Goal: Task Accomplishment & Management: Complete application form

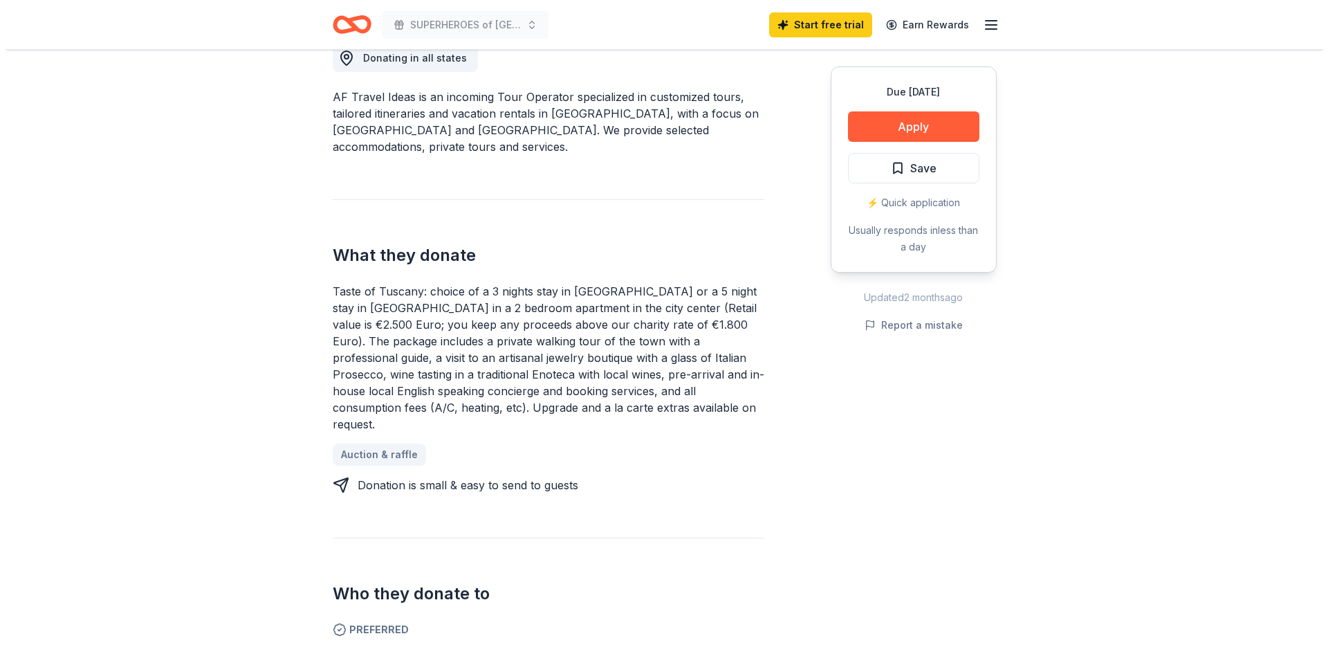
scroll to position [415, 0]
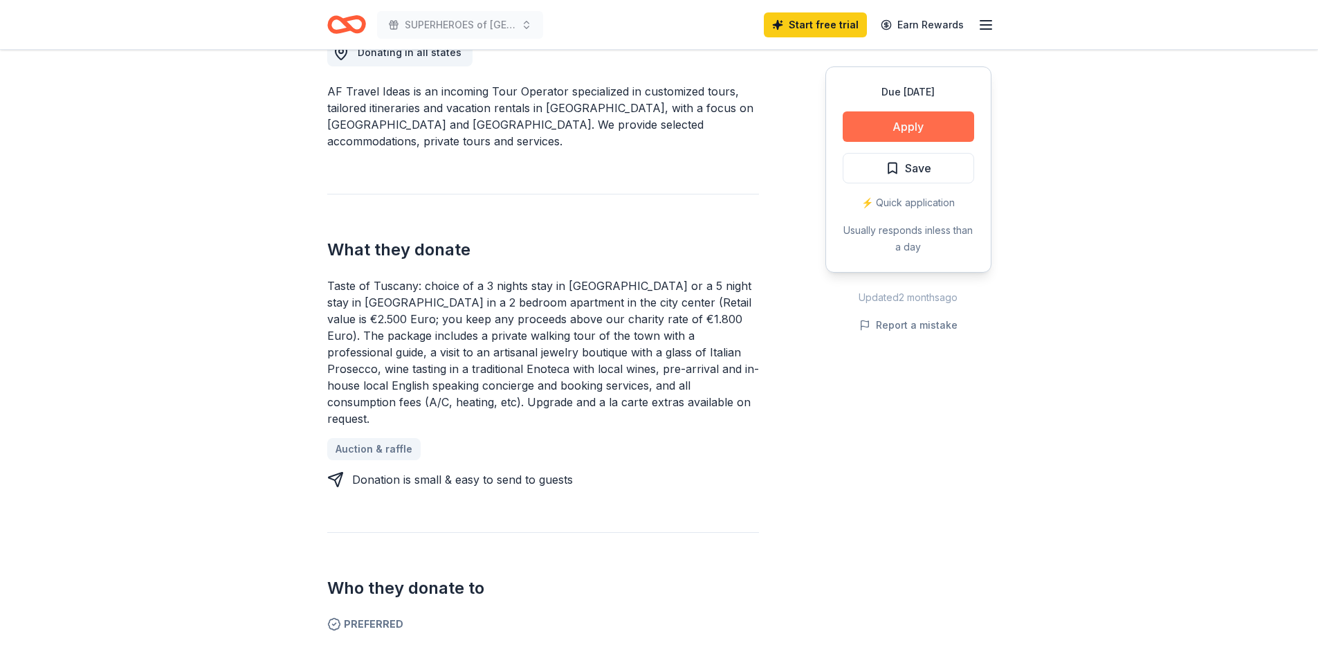
click at [893, 113] on button "Apply" at bounding box center [907, 126] width 131 height 30
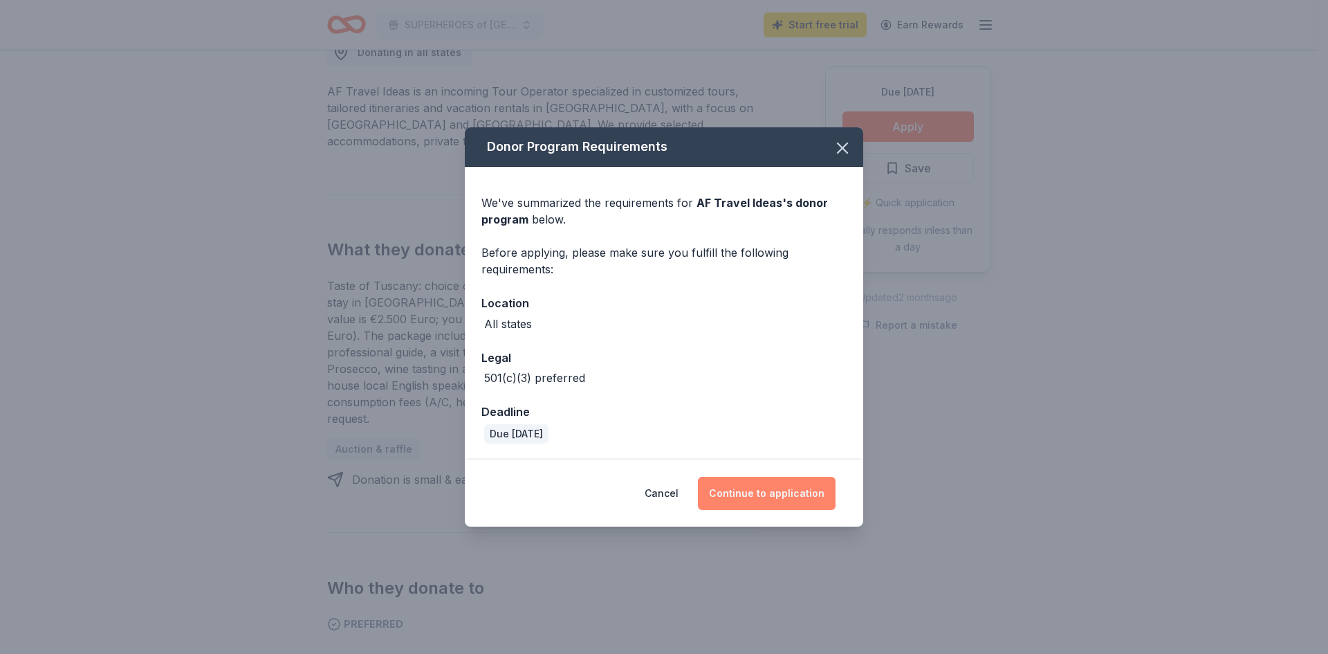
click at [787, 501] on button "Continue to application" at bounding box center [767, 493] width 138 height 33
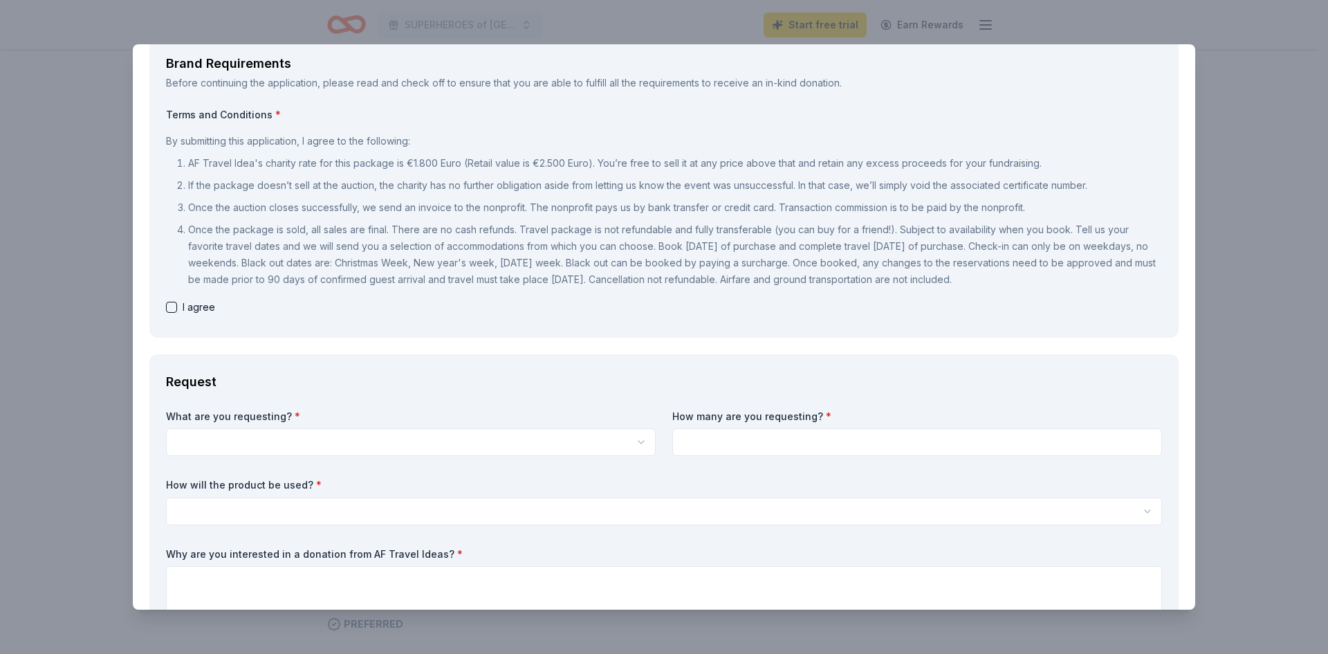
scroll to position [138, 0]
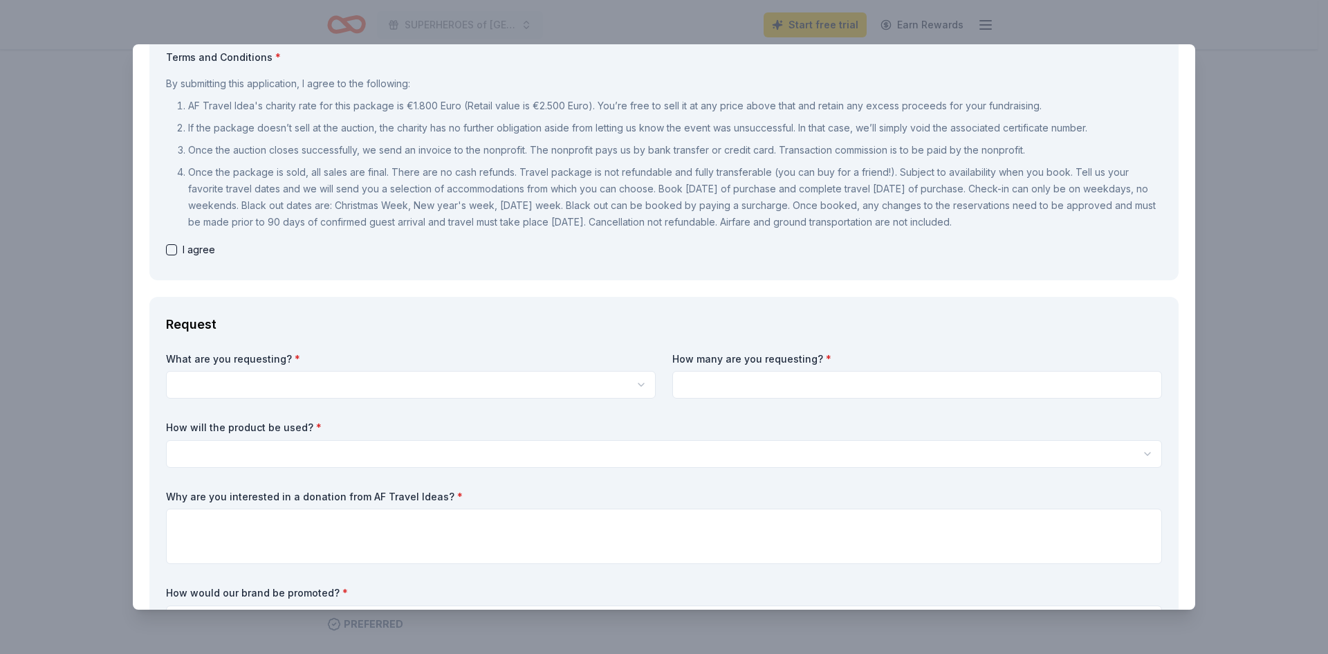
click at [198, 246] on span "I agree" at bounding box center [199, 249] width 33 height 17
click at [166, 250] on button "button" at bounding box center [171, 249] width 11 height 11
checkbox input "true"
click at [376, 329] on div "Request" at bounding box center [664, 324] width 996 height 22
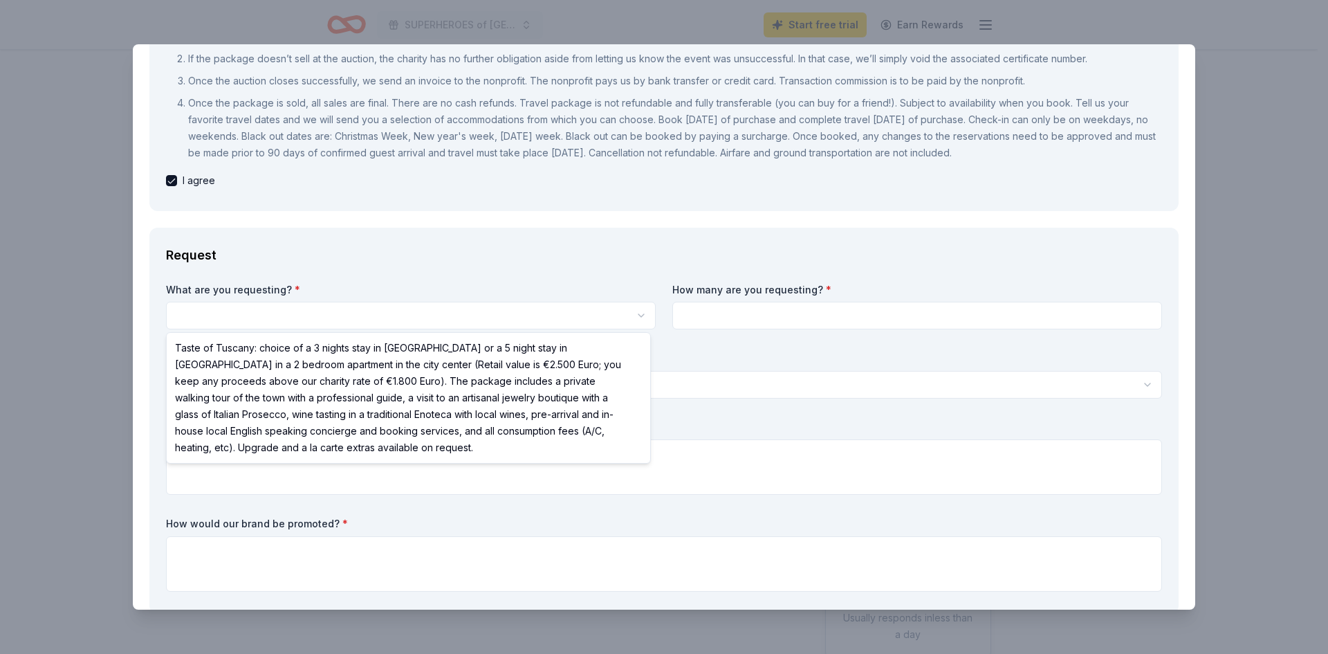
select select "Taste of Tuscany: choice of a 3 nights stay in [GEOGRAPHIC_DATA] or a 5 night s…"
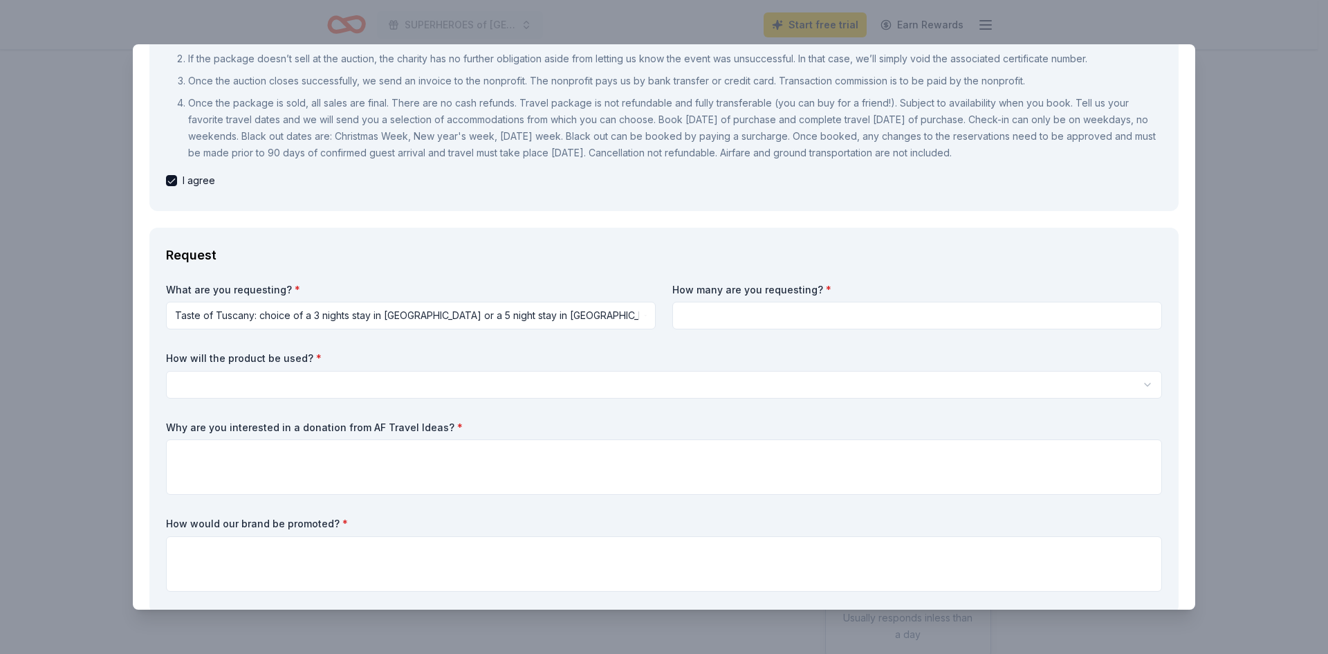
click at [912, 247] on div "Request" at bounding box center [664, 255] width 996 height 22
click at [867, 325] on input at bounding box center [917, 316] width 490 height 28
type input "2"
click at [609, 375] on html "SUPERHEROES of [GEOGRAPHIC_DATA] hope Start free trial Earn Rewards Due [DATE] …" at bounding box center [664, 327] width 1328 height 654
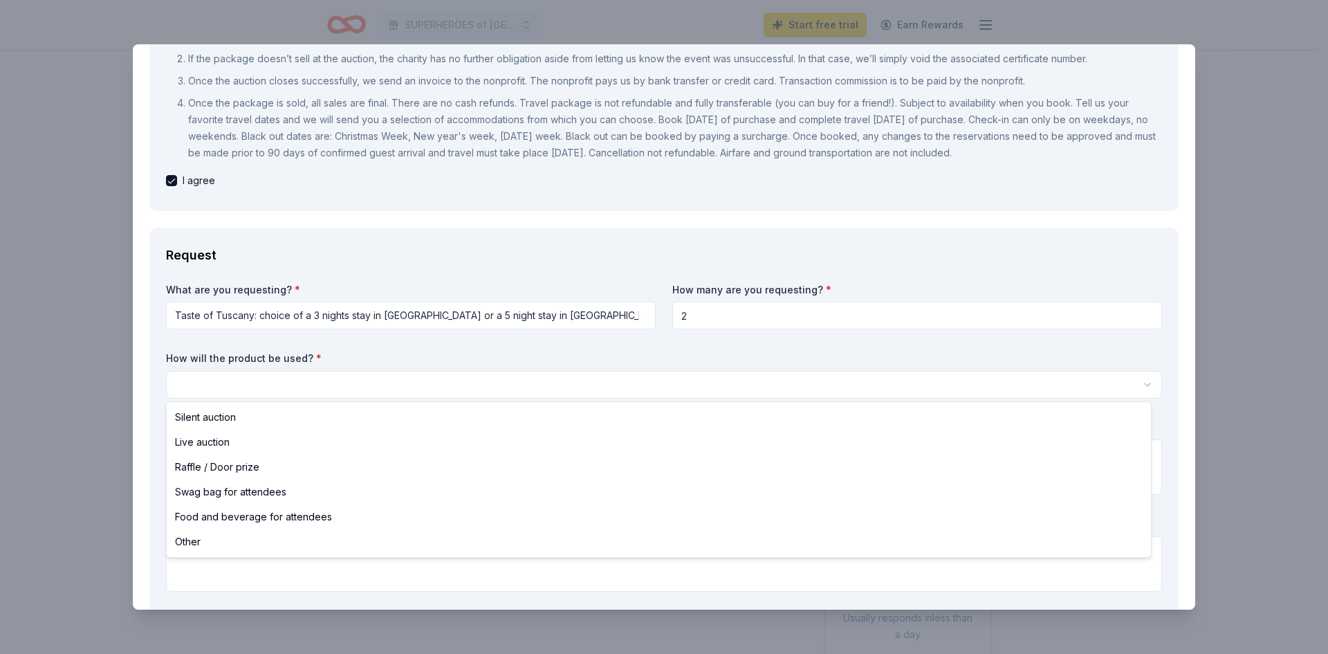
select select "silentAuction"
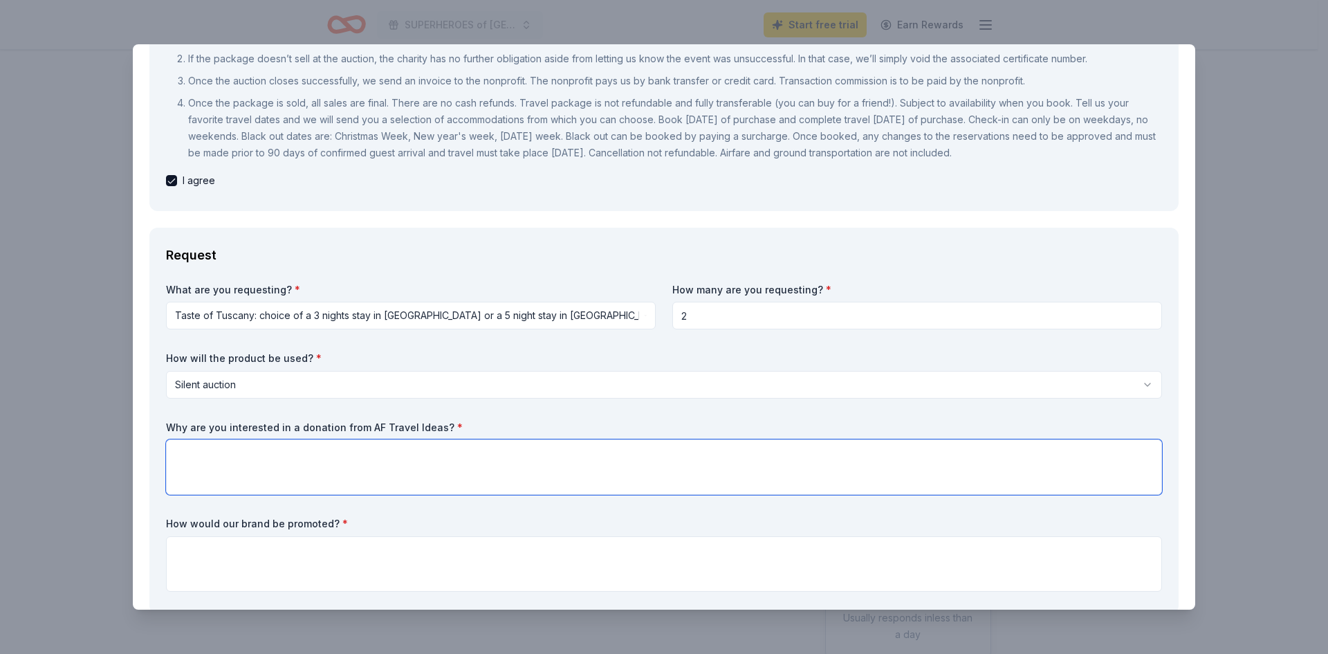
click at [383, 464] on textarea at bounding box center [664, 466] width 996 height 55
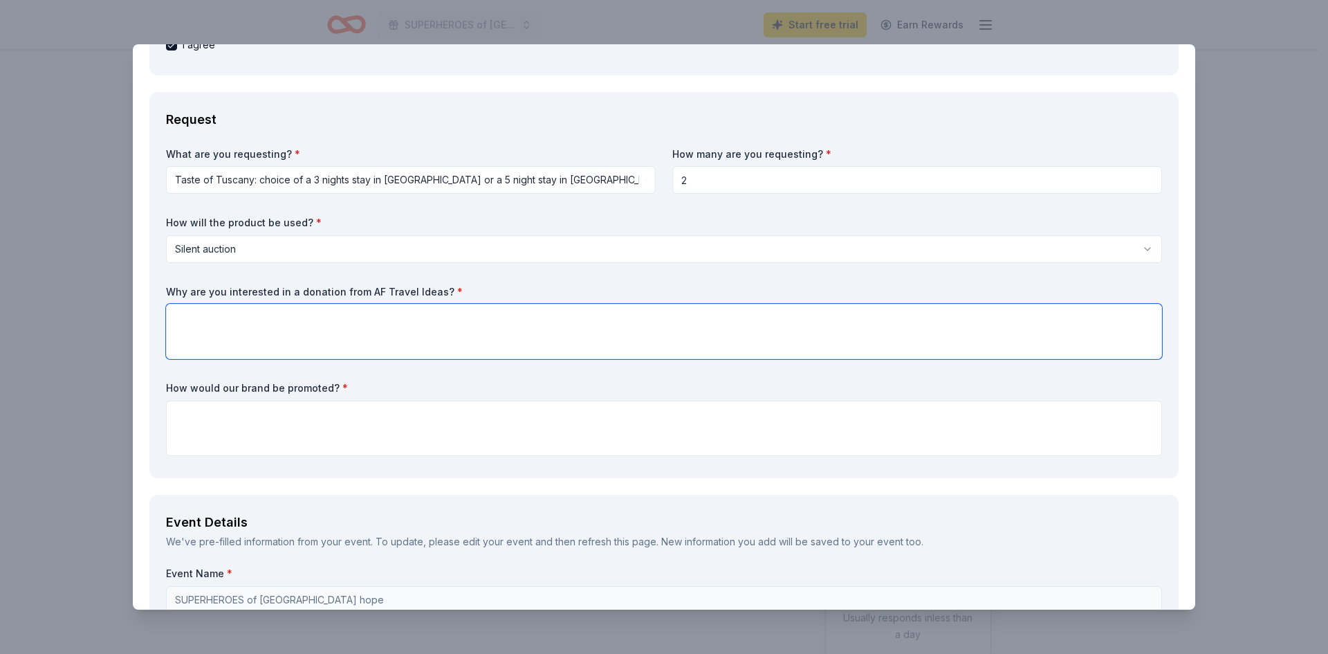
scroll to position [346, 0]
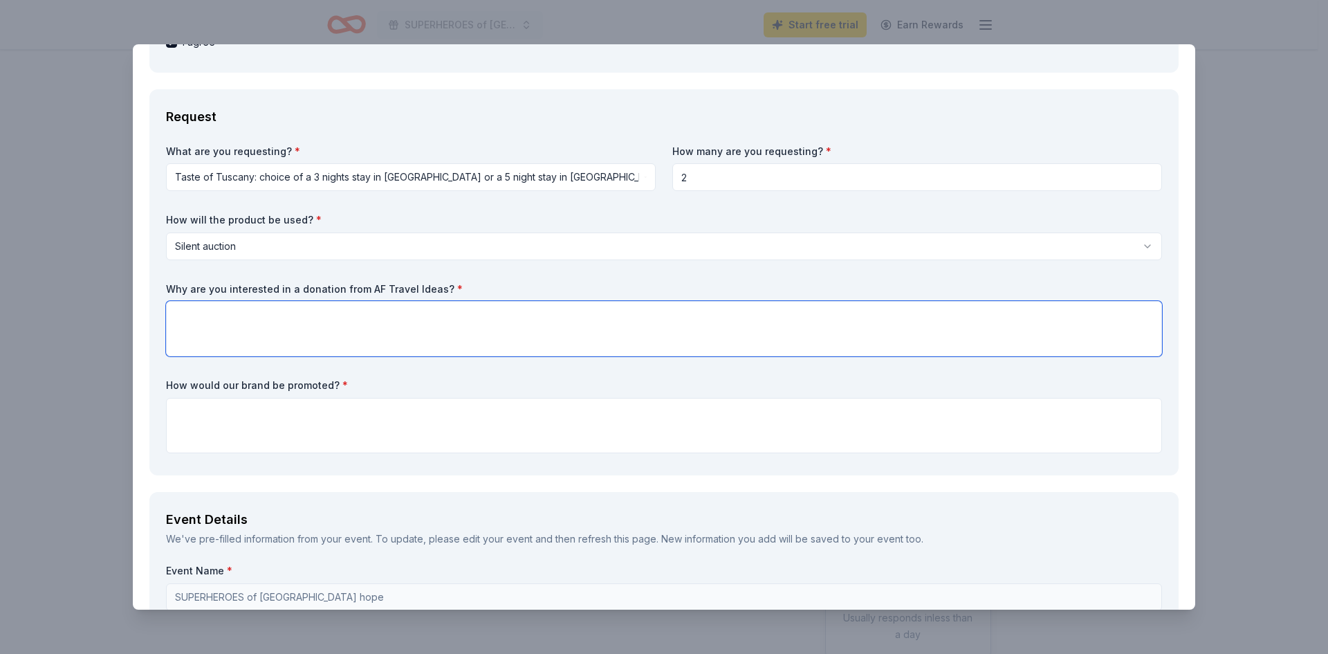
type textarea "W"
type textarea "I am planning a new"
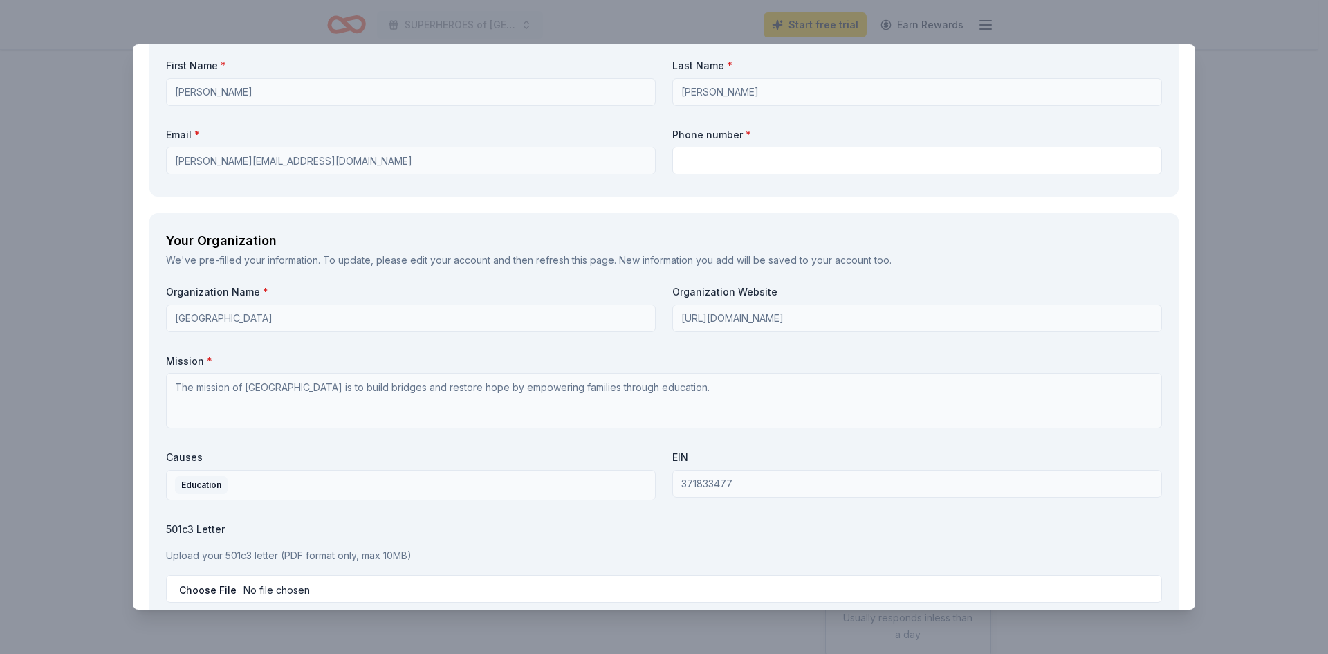
scroll to position [1591, 0]
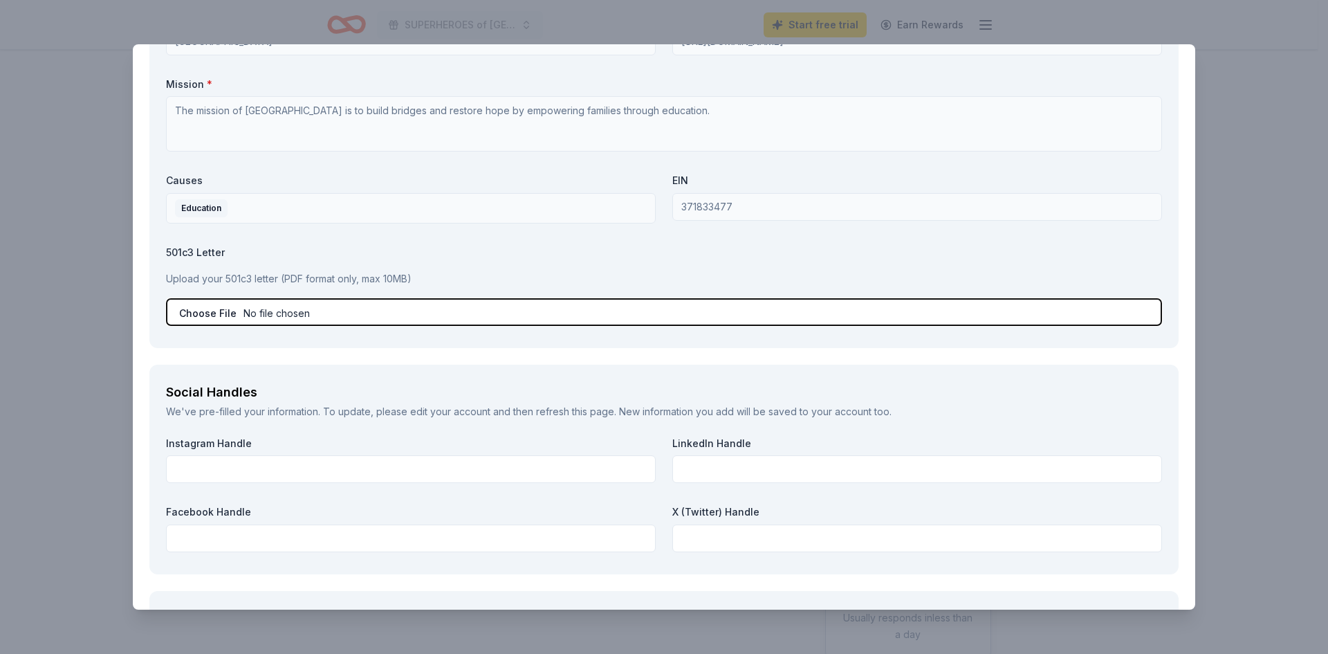
click at [202, 308] on input "file" at bounding box center [664, 312] width 996 height 28
type input "C:\fakepath\501(c)(3) Tax Exempt.pdf"
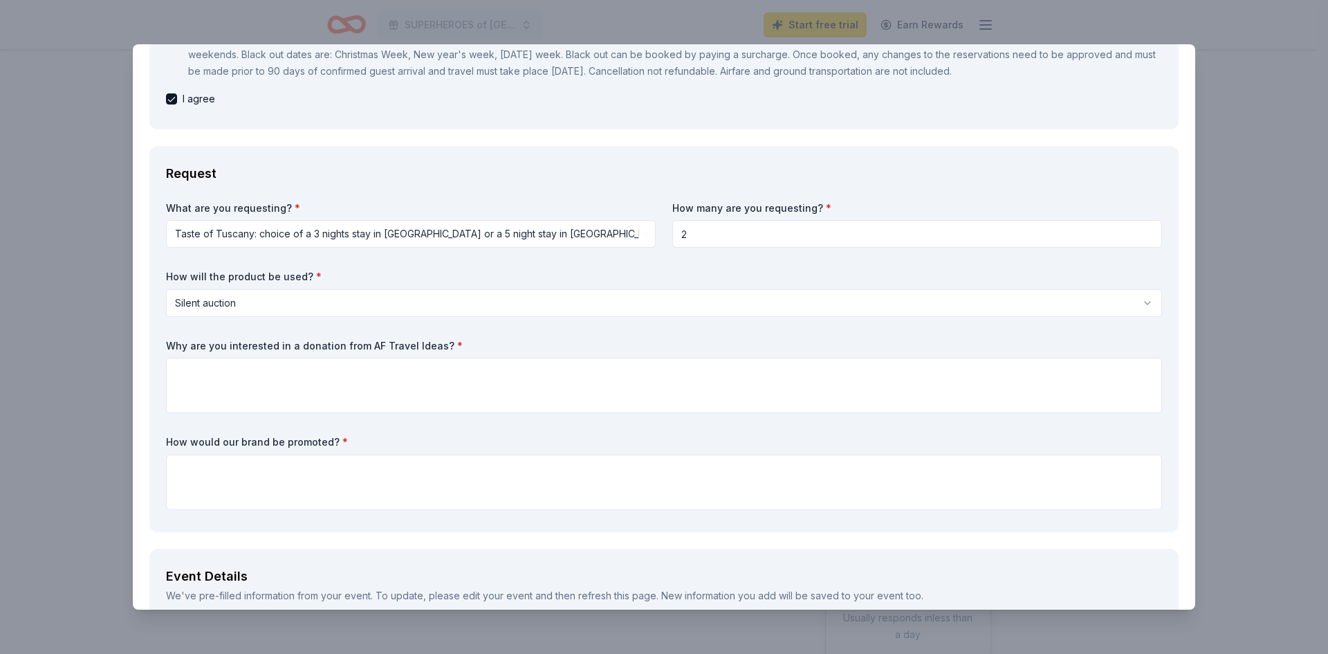
scroll to position [415, 0]
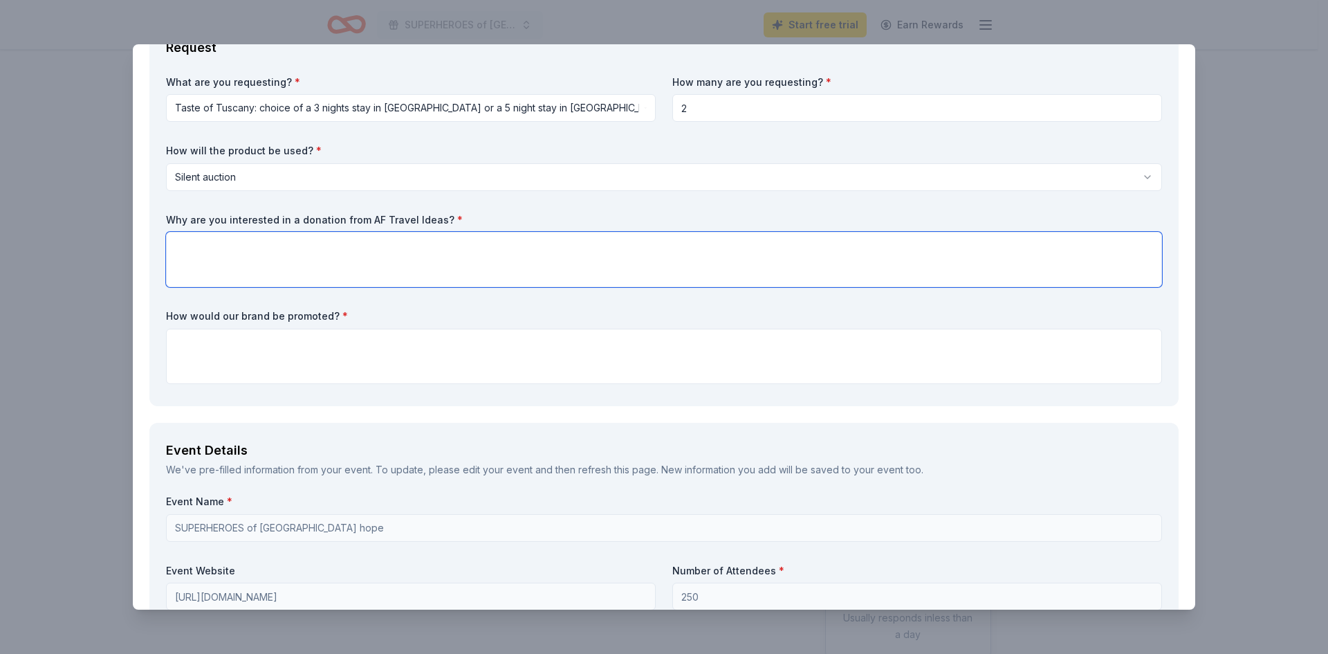
click at [396, 273] on textarea at bounding box center [664, 259] width 996 height 55
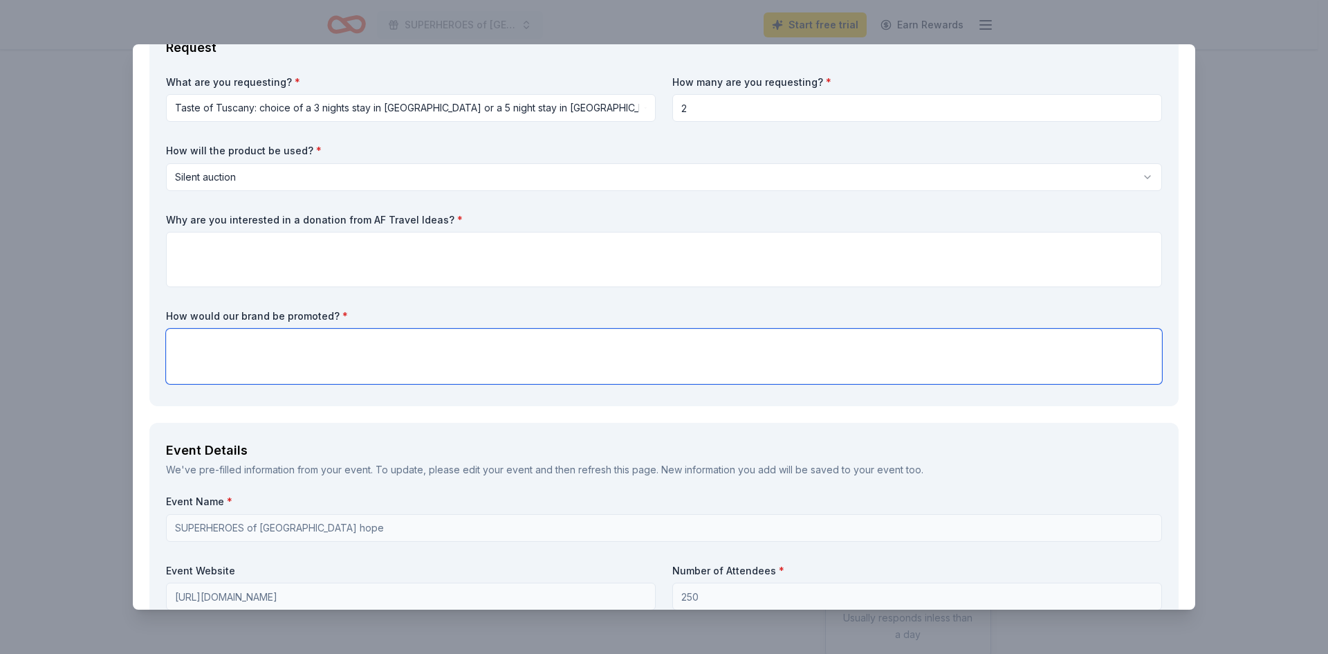
click at [476, 353] on textarea at bounding box center [664, 356] width 996 height 55
paste textarea "Donations received by [DATE] will be recognized in the program, on the auction …"
click at [338, 345] on textarea "Donations received by [DATE] will be recognized in the program, on the auction …" at bounding box center [664, 356] width 996 height 55
click at [833, 340] on textarea "Donations received by [DATE] will be recognized in the program, on the auction …" at bounding box center [664, 356] width 996 height 55
click at [447, 340] on textarea "Donations received by [DATE] will be recognized in the program, on the auction …" at bounding box center [664, 356] width 996 height 55
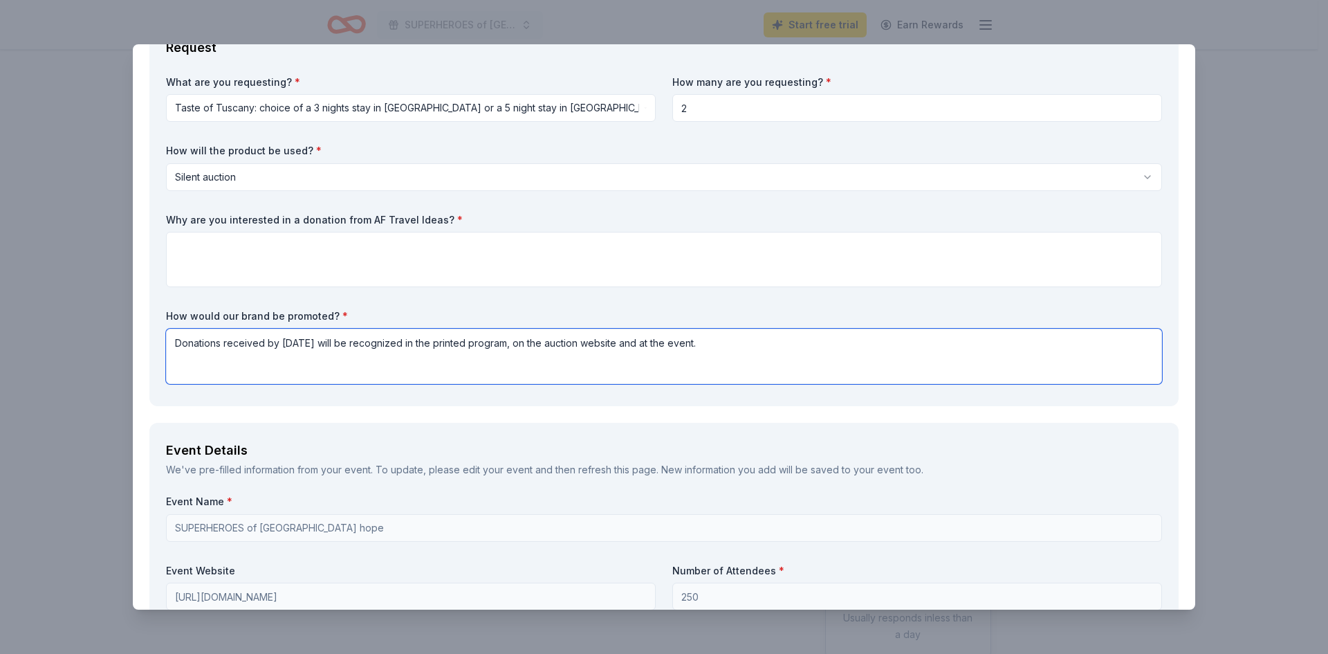
click at [768, 340] on textarea "Donations received by [DATE] will be recognized in the printed program, on the …" at bounding box center [664, 356] width 996 height 55
type textarea "Donations received by [DATE] will be recognized in the printed program, on the …"
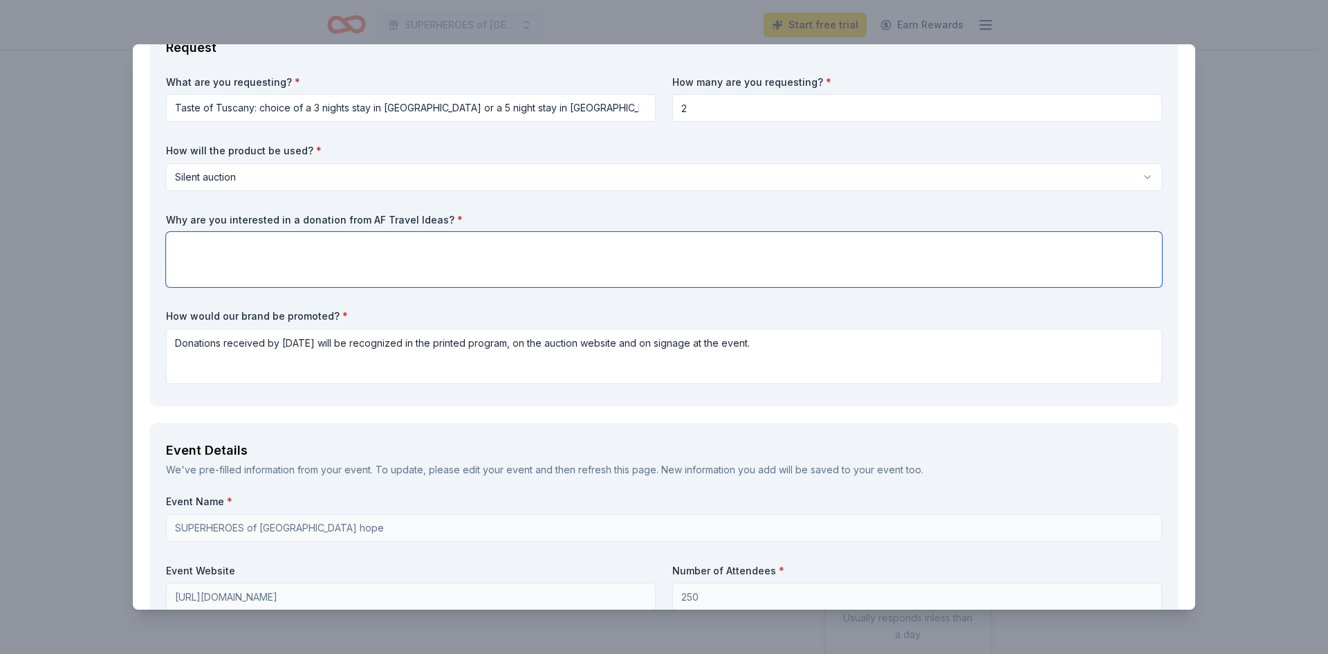
click at [441, 283] on textarea at bounding box center [664, 259] width 996 height 55
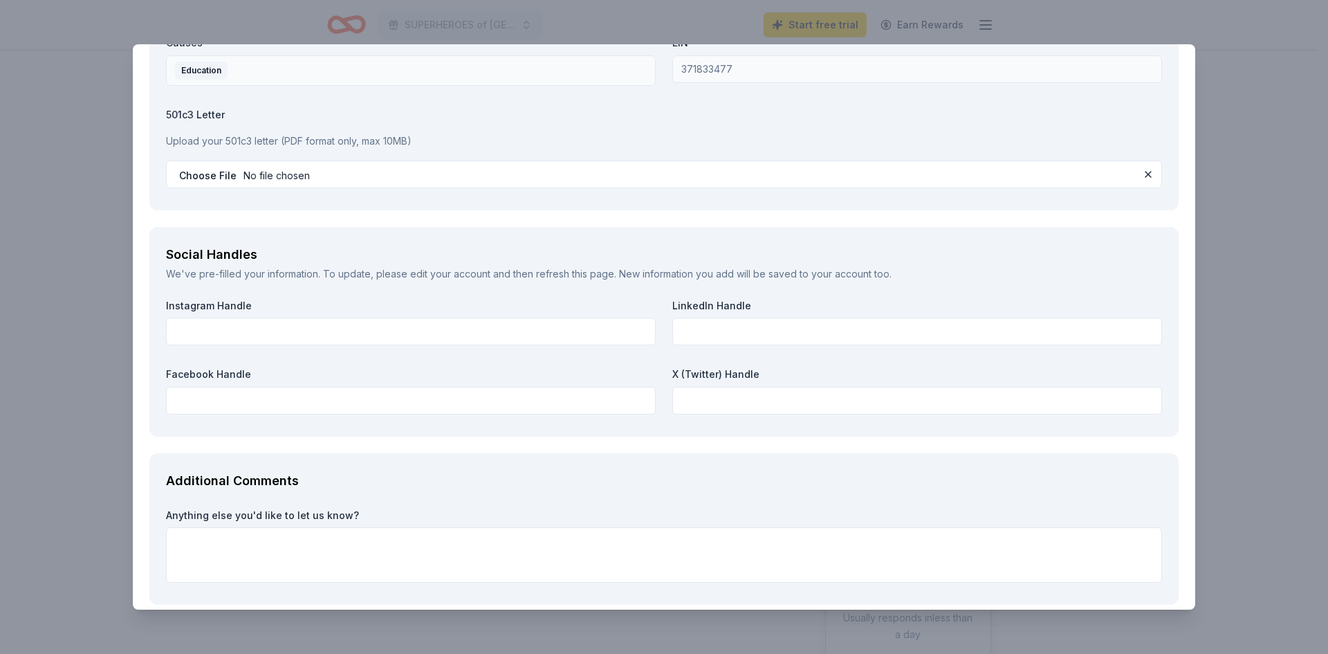
scroll to position [1795, 0]
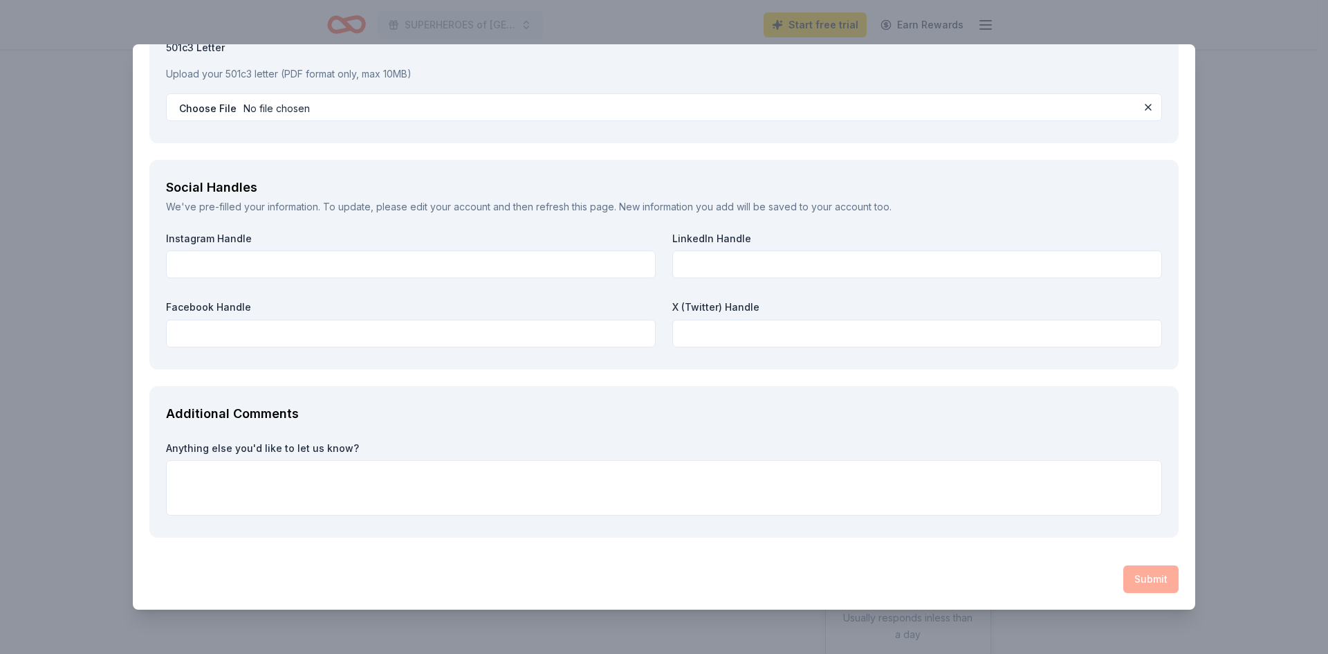
paste textarea "[URL][DOMAIN_NAME]"
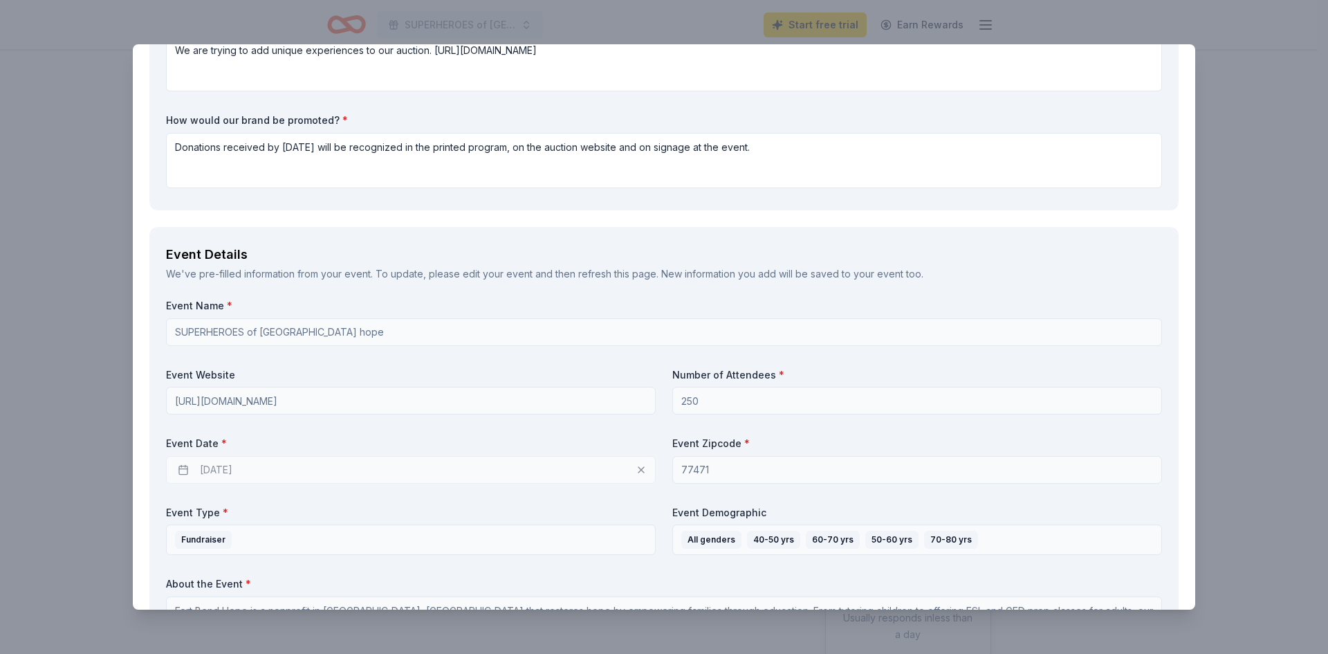
click at [324, 259] on div "Event Details" at bounding box center [664, 254] width 996 height 22
type textarea "We are trying to add unique experiences to our auction."
click at [748, 273] on div "We've pre-filled information from your event. To update, please edit your event…" at bounding box center [664, 274] width 996 height 17
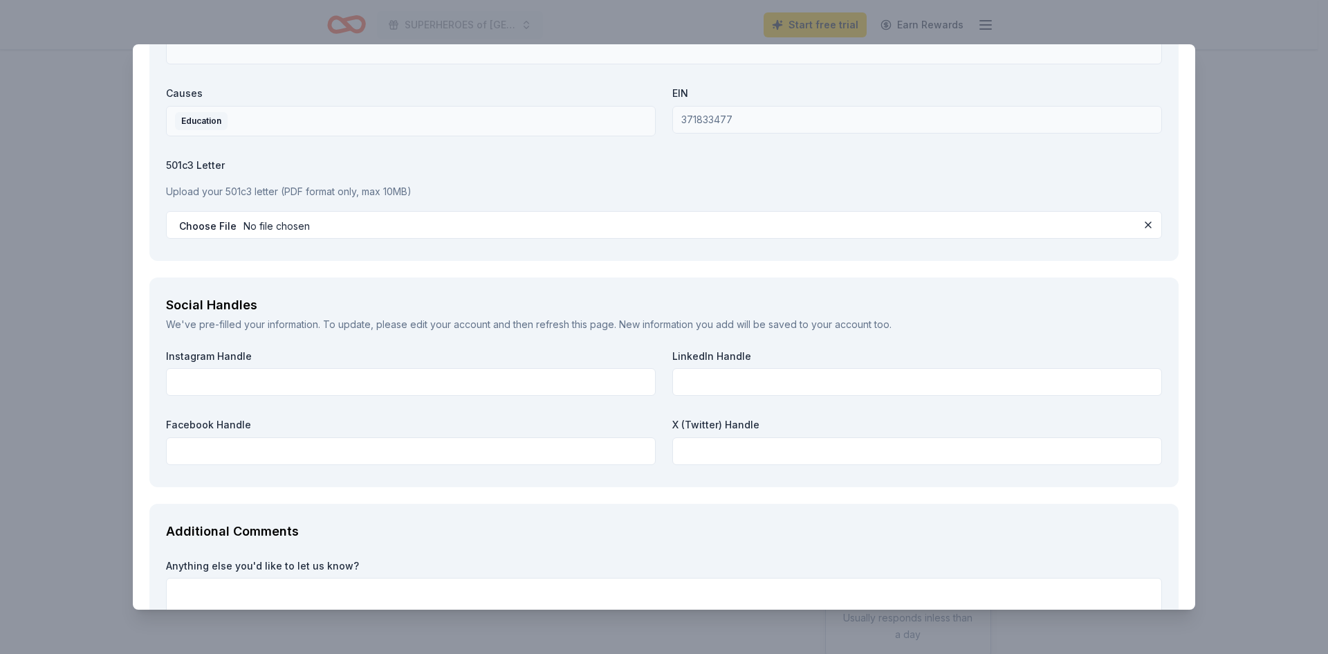
scroll to position [1795, 0]
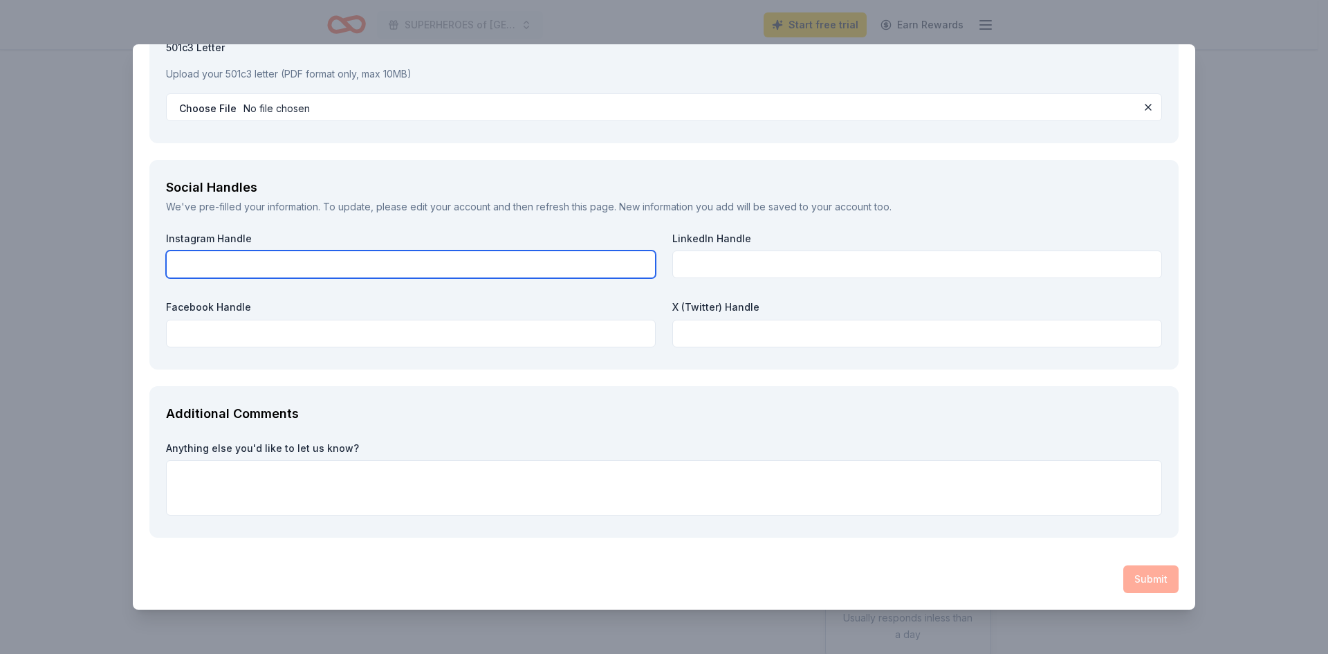
click at [245, 261] on input "text" at bounding box center [411, 264] width 490 height 28
paste input "[URL][DOMAIN_NAME]"
type input "[URL][DOMAIN_NAME]"
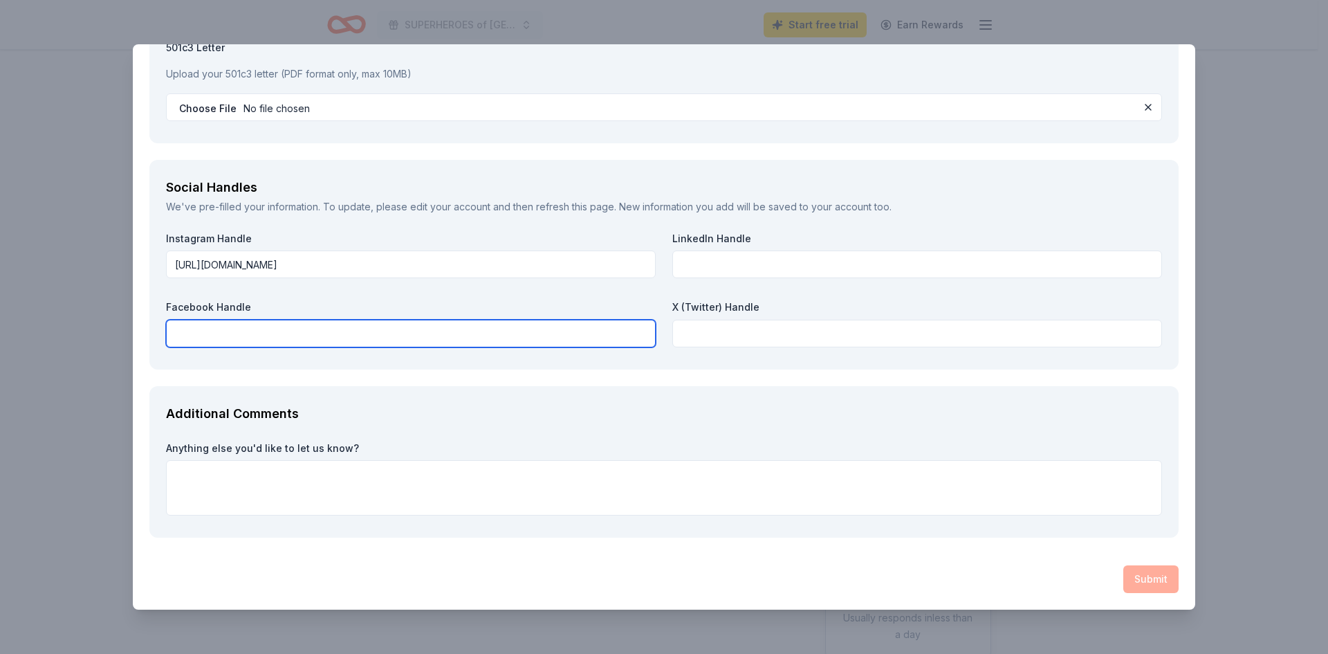
click at [324, 320] on input "text" at bounding box center [411, 334] width 490 height 28
paste input "[URL][DOMAIN_NAME]"
type input "[URL][DOMAIN_NAME]"
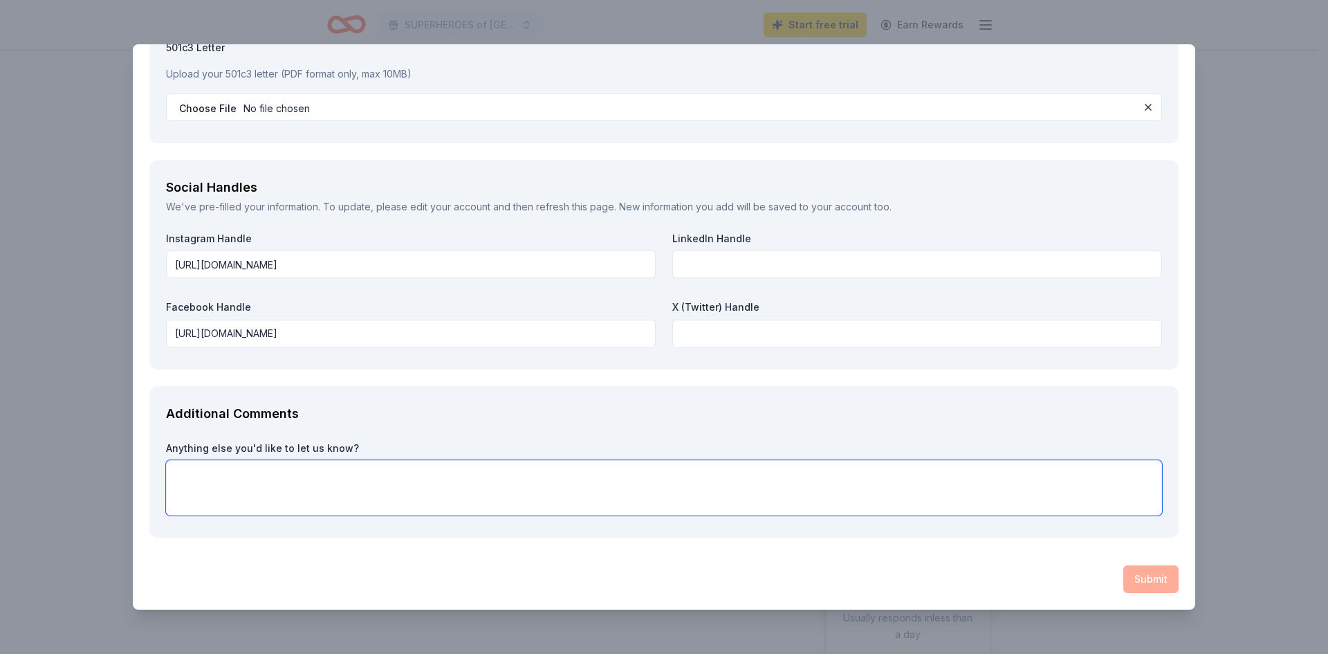
click at [880, 503] on textarea at bounding box center [664, 487] width 996 height 55
click at [771, 243] on label "LinkedIn Handle" at bounding box center [917, 239] width 490 height 14
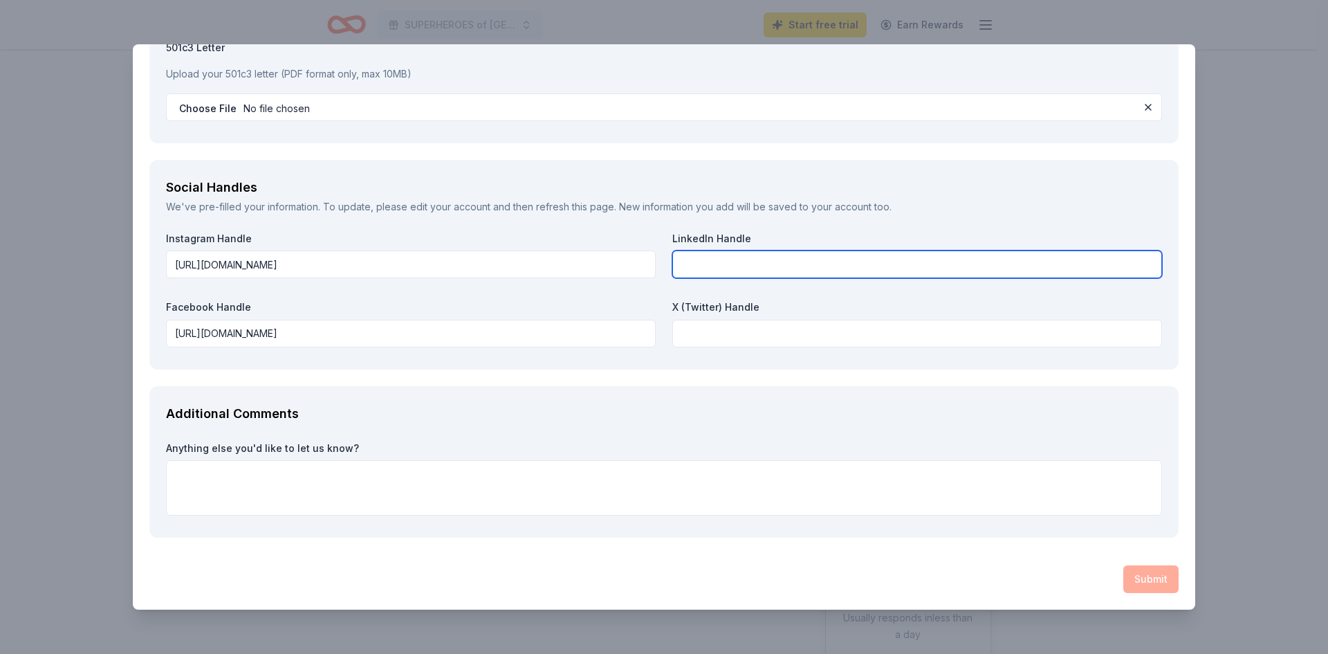
click at [782, 272] on input "text" at bounding box center [917, 264] width 490 height 28
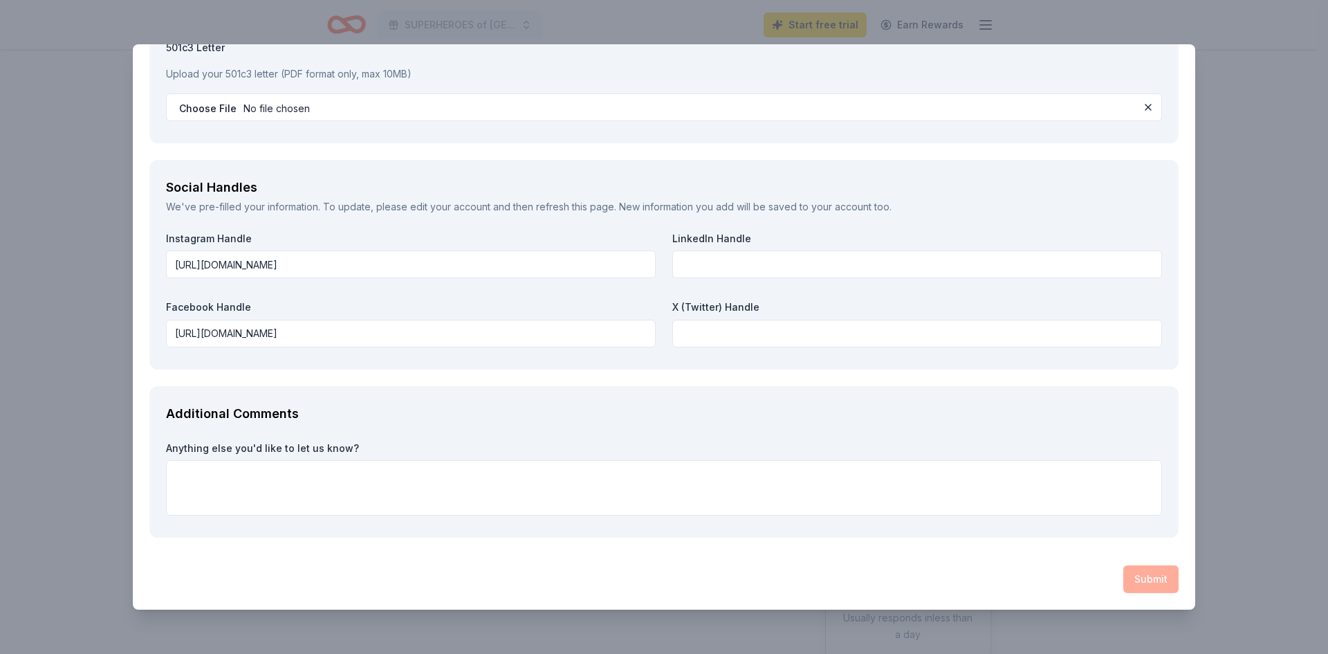
click at [1116, 573] on div "Submit" at bounding box center [663, 579] width 1029 height 28
click at [1121, 575] on div "Submit" at bounding box center [663, 579] width 1029 height 28
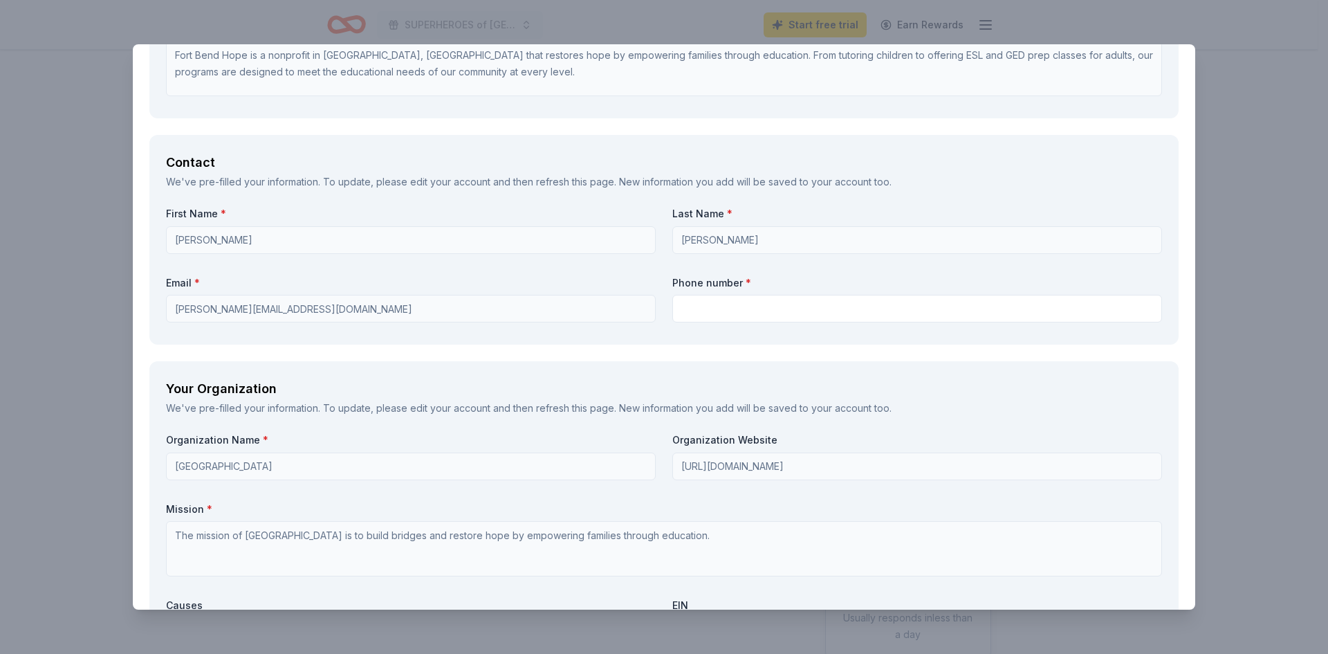
scroll to position [1104, 0]
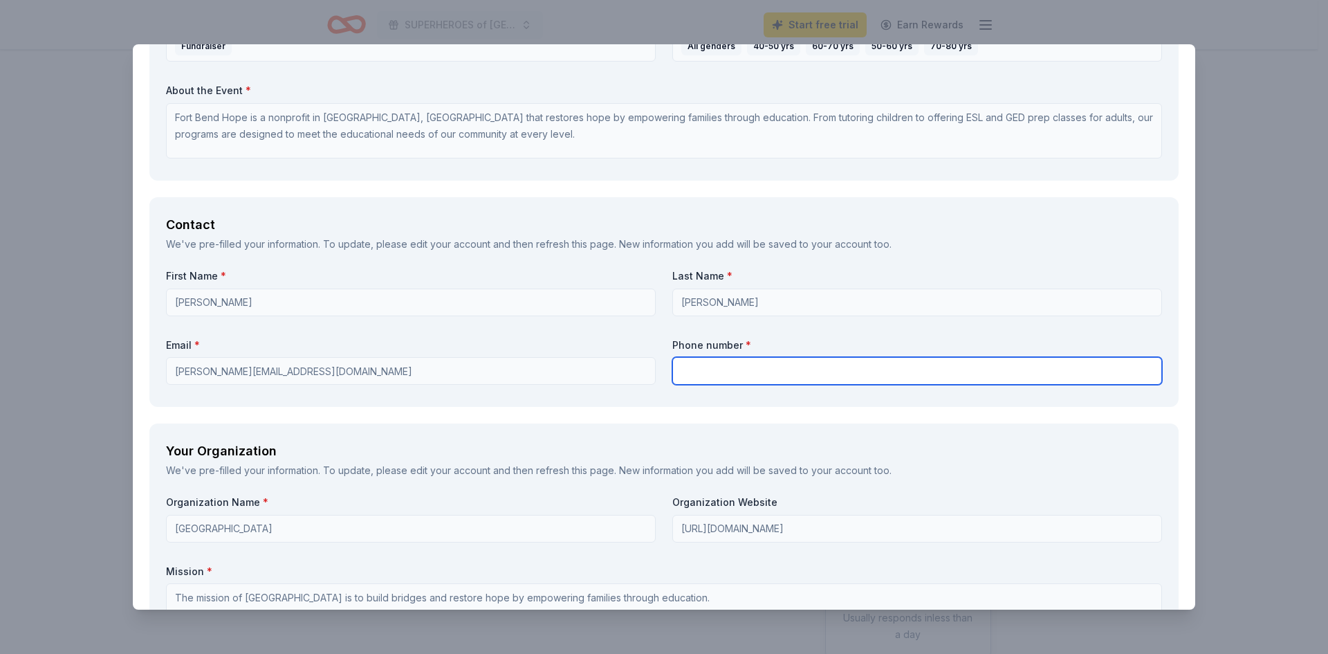
click at [757, 380] on input "text" at bounding box center [917, 371] width 490 height 28
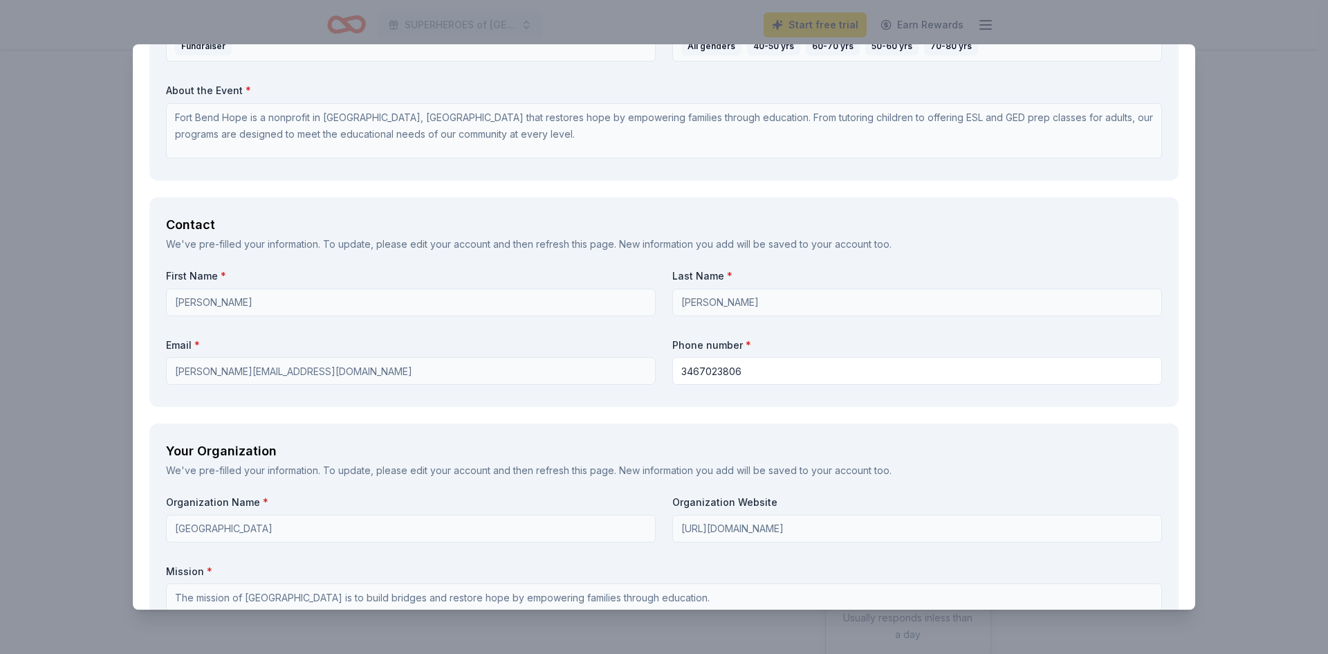
click at [836, 432] on div "Your Organization We've pre-filled your information. To update, please edit you…" at bounding box center [663, 628] width 1029 height 411
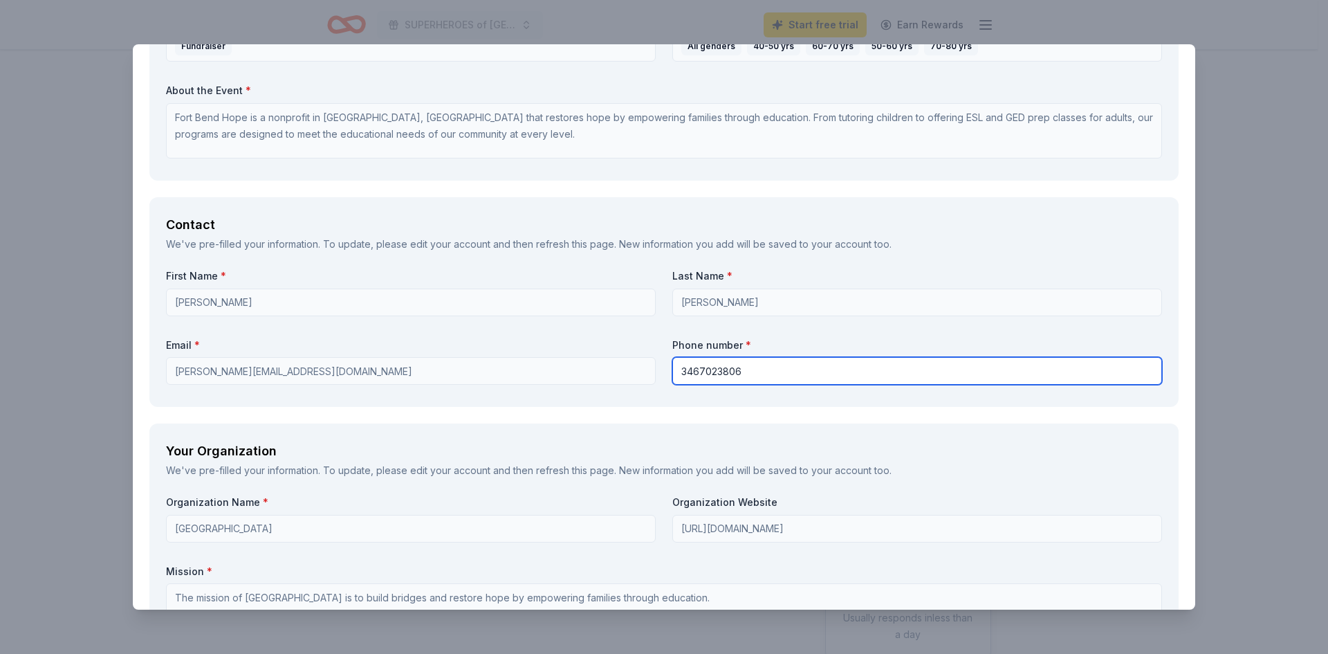
click at [692, 371] on input "3467023806" at bounding box center [917, 371] width 490 height 28
click at [714, 378] on input "346-7023806" at bounding box center [917, 371] width 490 height 28
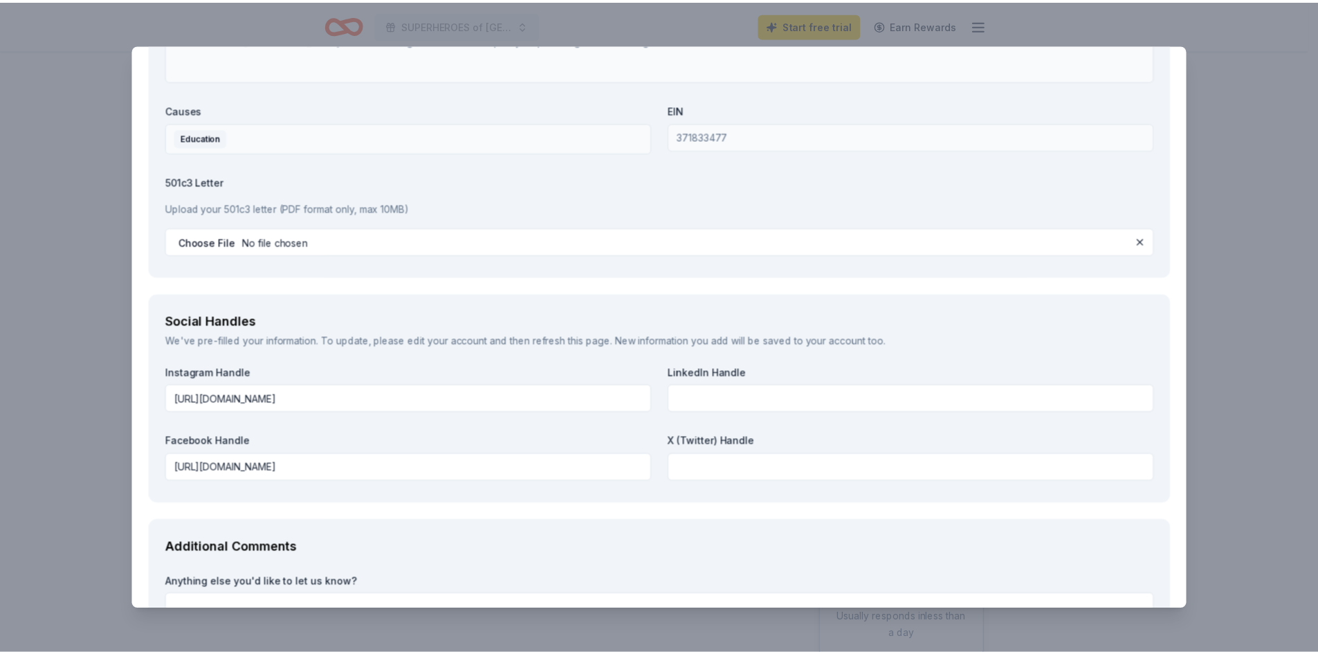
scroll to position [1795, 0]
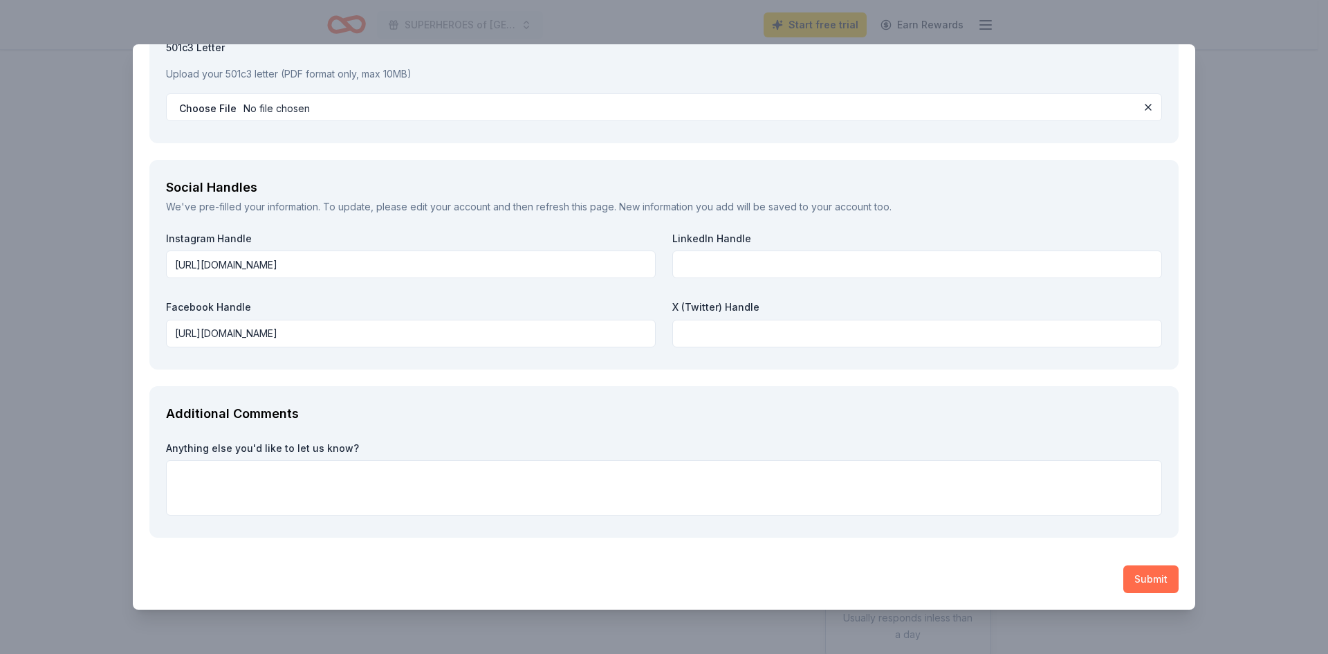
type input "[PHONE_NUMBER]"
click at [1160, 569] on button "Submit" at bounding box center [1150, 579] width 55 height 28
